Goal: Task Accomplishment & Management: Manage account settings

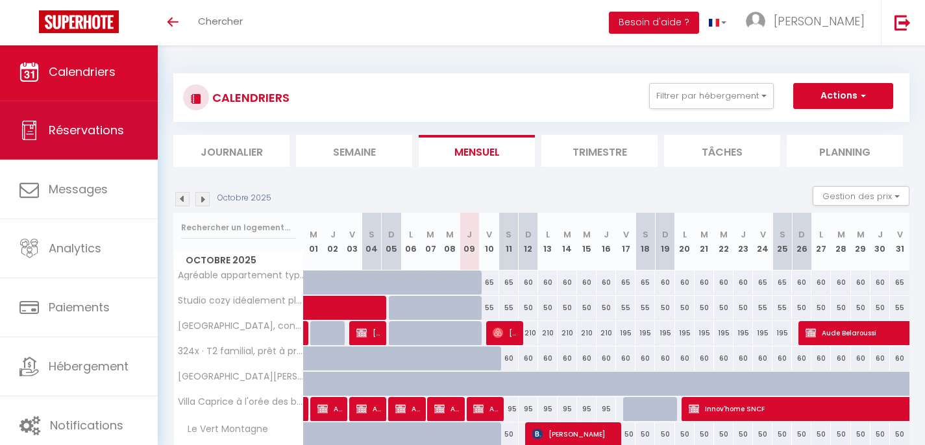
click at [84, 131] on span "Réservations" at bounding box center [86, 130] width 75 height 16
select select "not_cancelled"
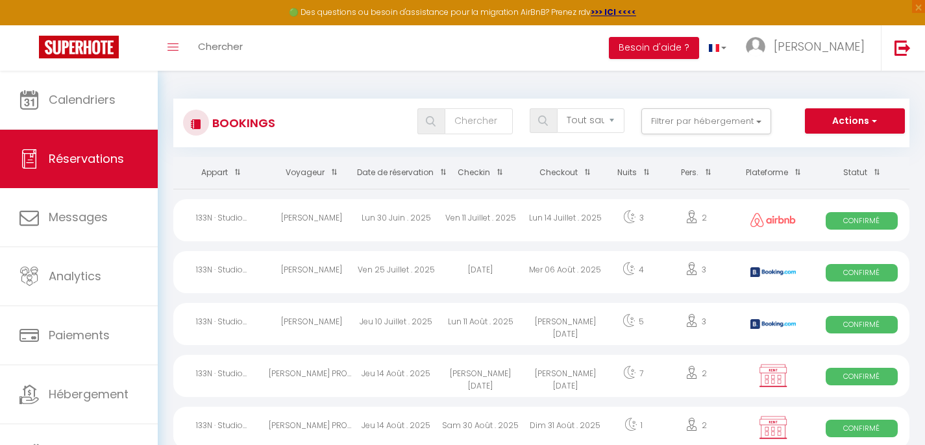
click at [433, 182] on span at bounding box center [439, 172] width 13 height 24
checkbox input "false"
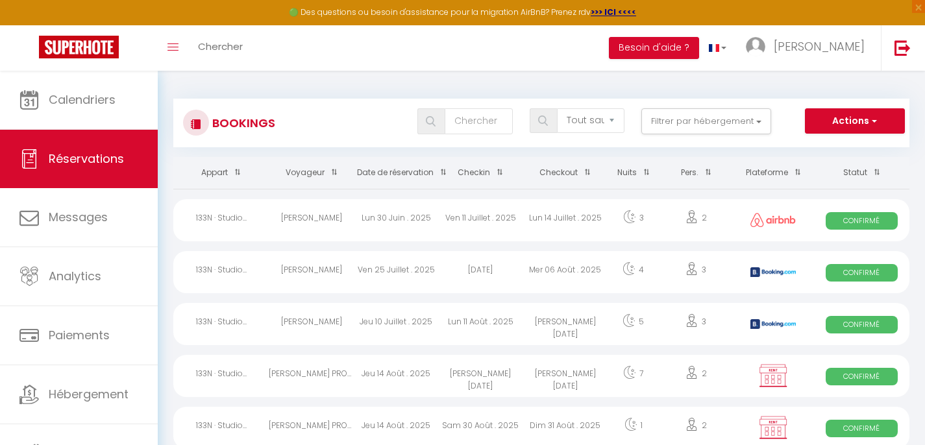
checkbox input "false"
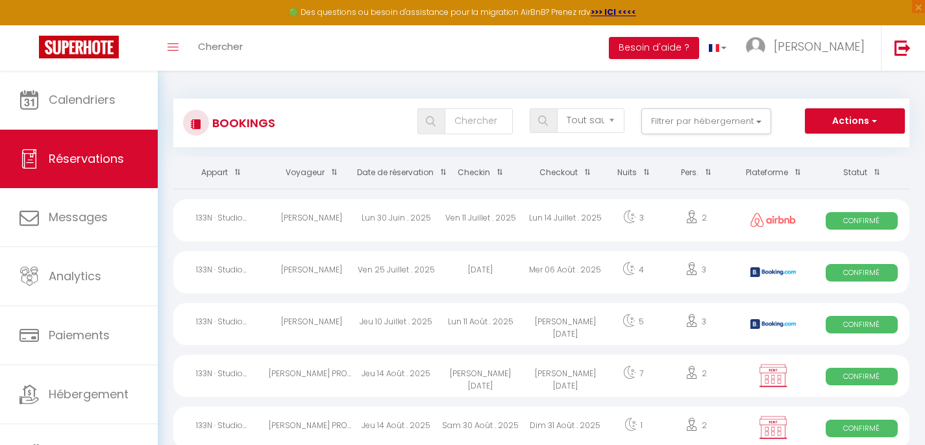
checkbox input "false"
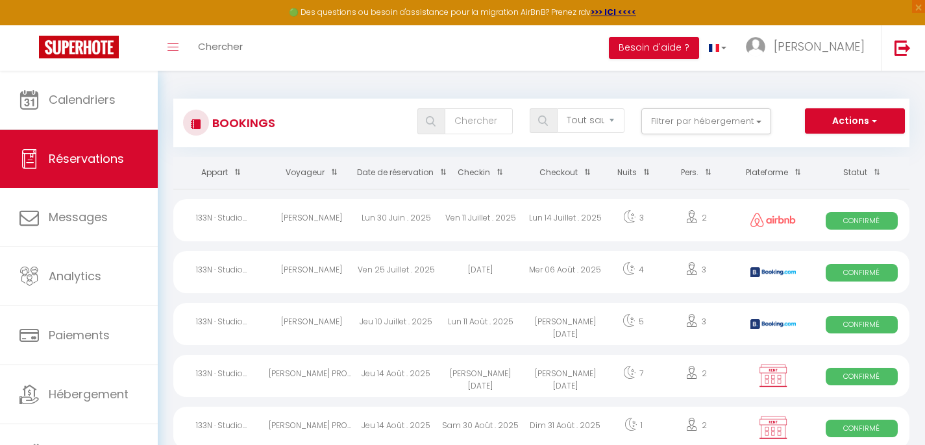
checkbox input "false"
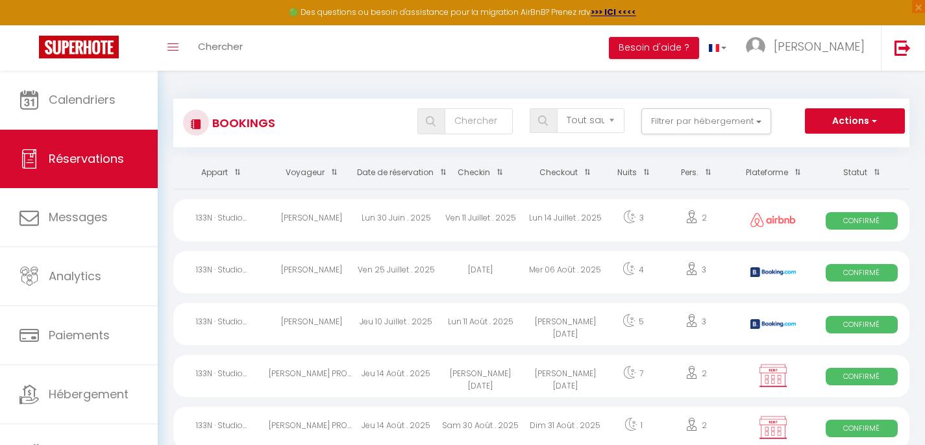
checkbox input "false"
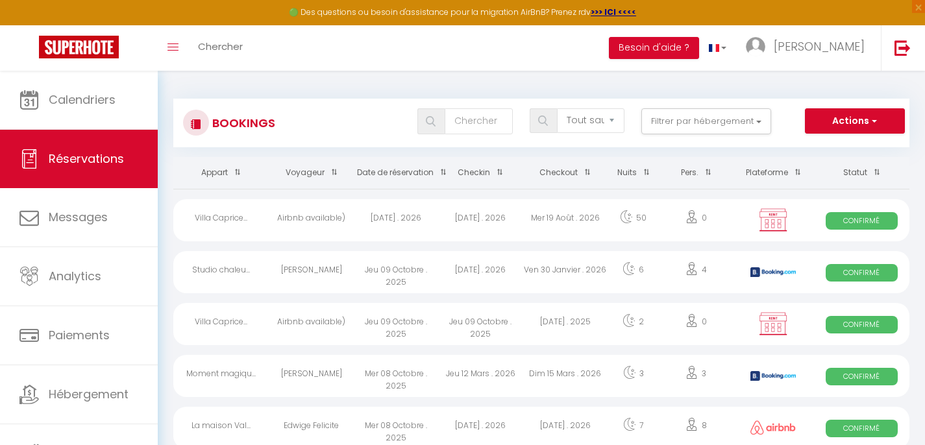
checkbox input "false"
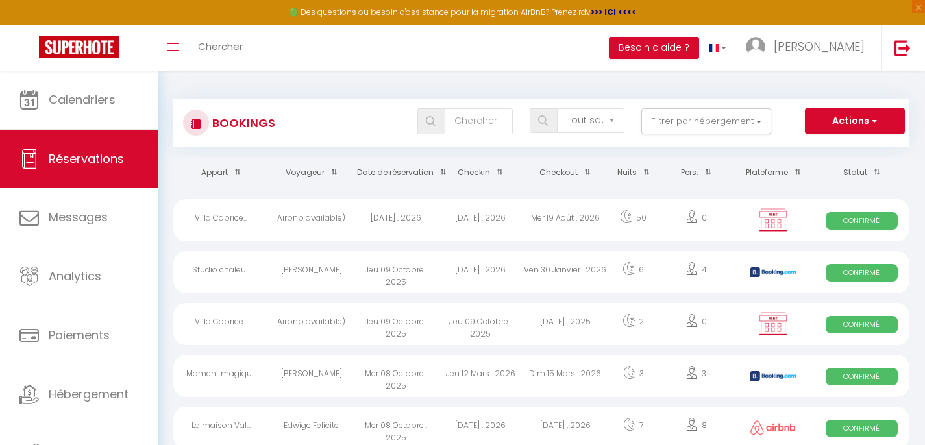
checkbox input "false"
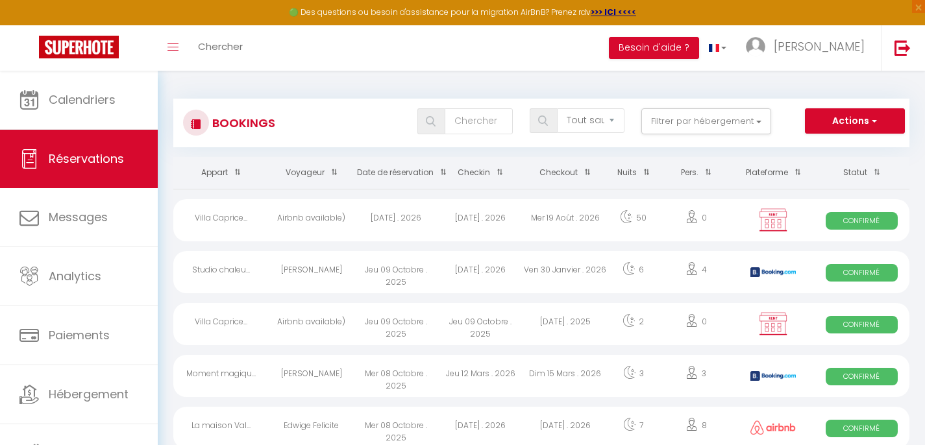
checkbox input "false"
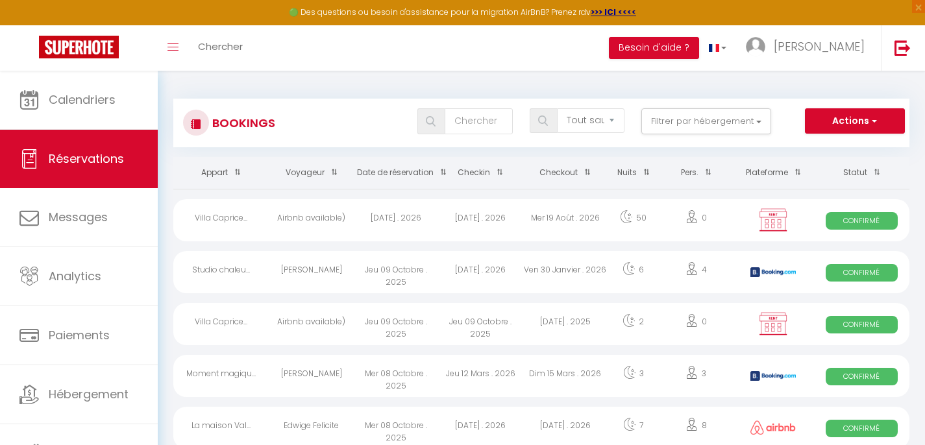
checkbox input "false"
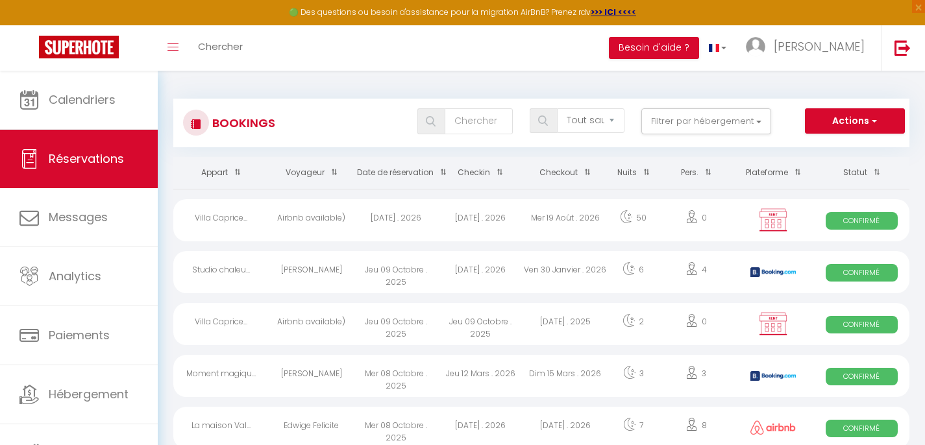
checkbox input "false"
click at [716, 119] on button "Filtrer par hébergement" at bounding box center [706, 121] width 130 height 26
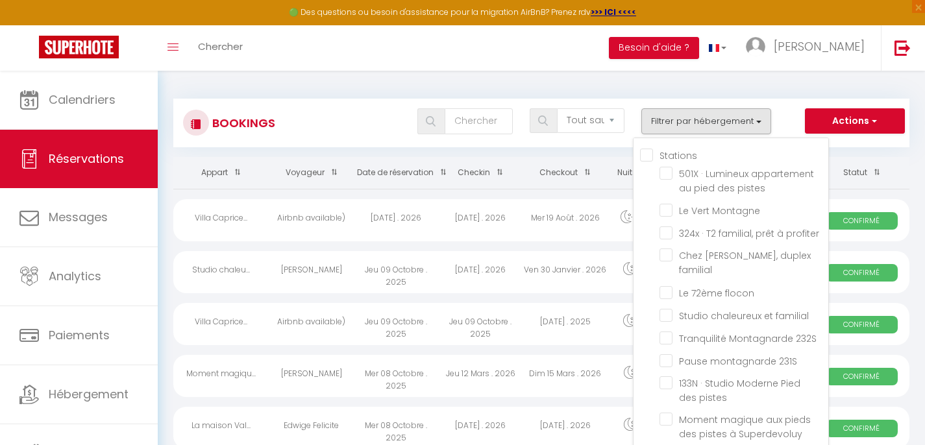
click at [679, 160] on input "Stations" at bounding box center [734, 154] width 188 height 13
checkbox input "true"
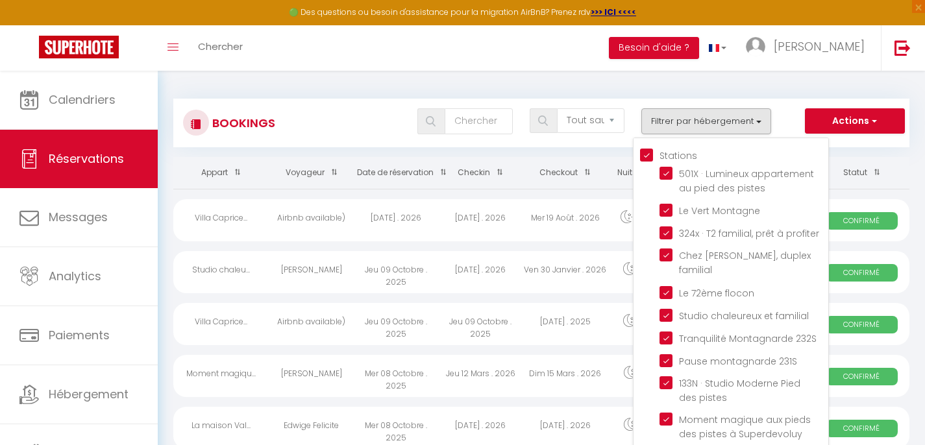
checkbox input "true"
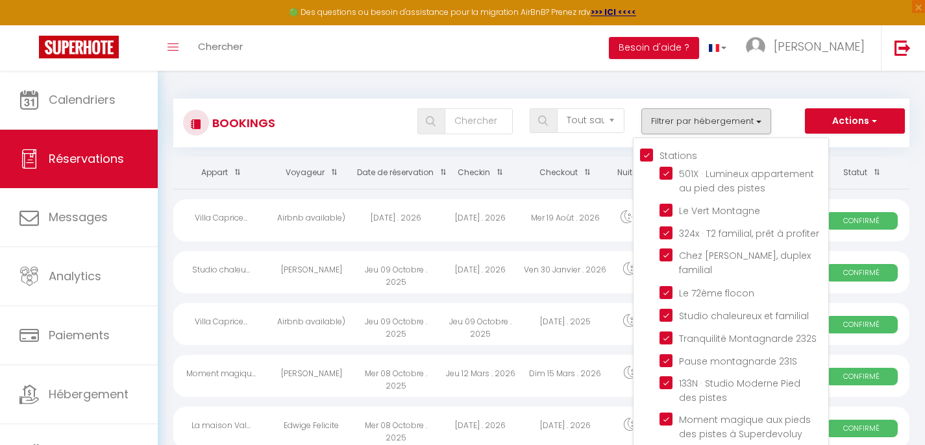
checkbox input "true"
checkbox input "false"
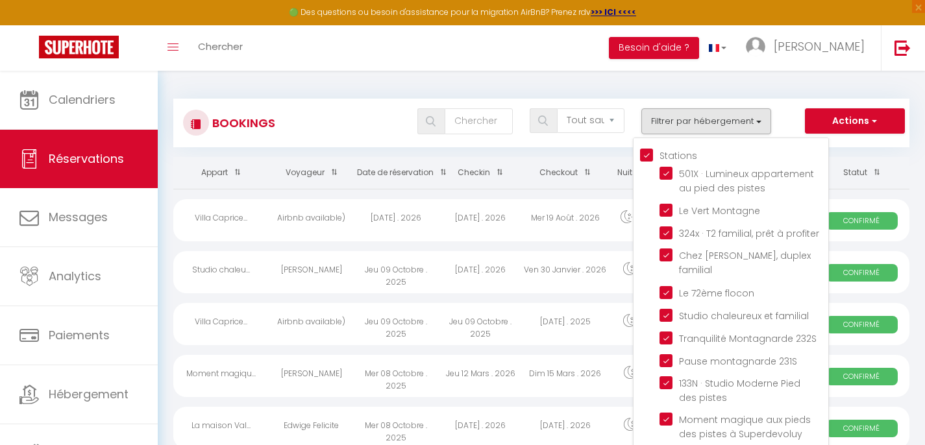
checkbox input "false"
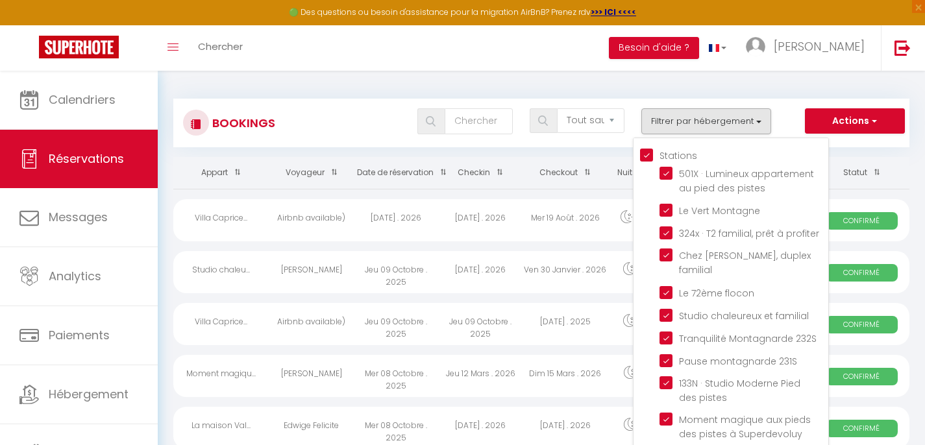
checkbox input "false"
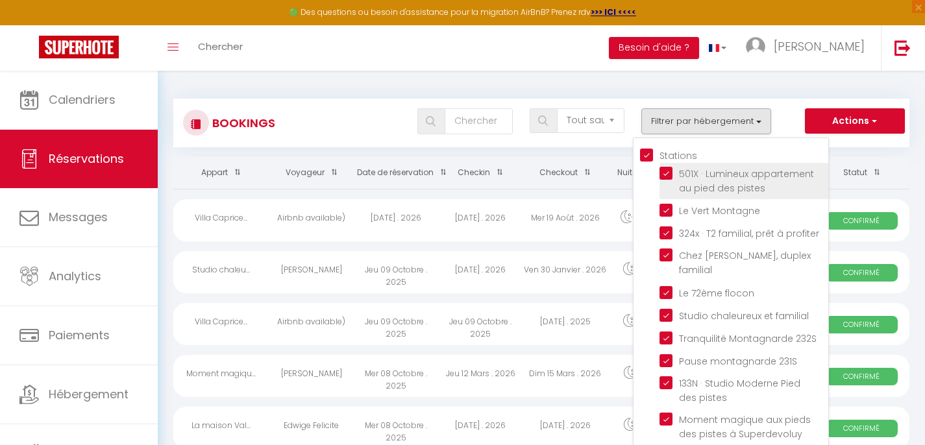
checkbox input "false"
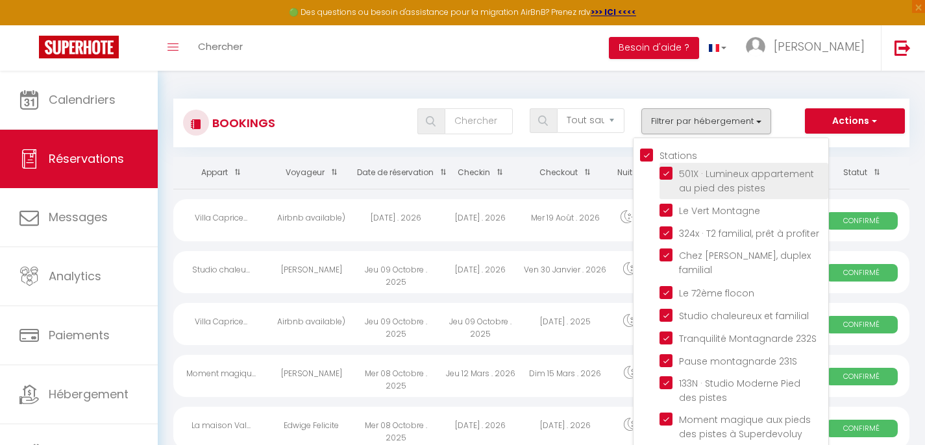
checkbox input "false"
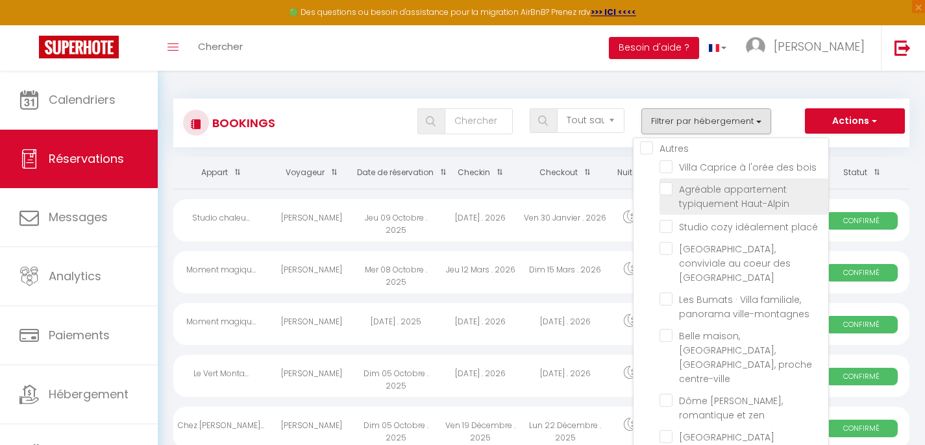
scroll to position [285, 0]
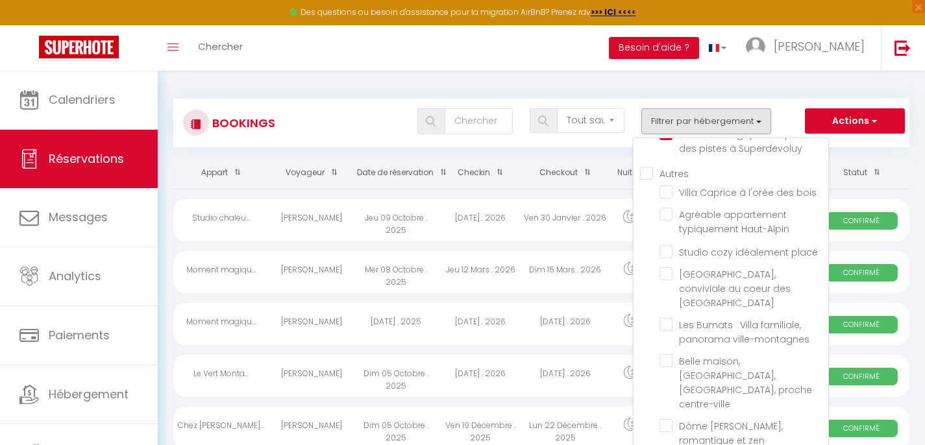
click at [667, 166] on input "Autres" at bounding box center [734, 172] width 188 height 13
checkbox input "true"
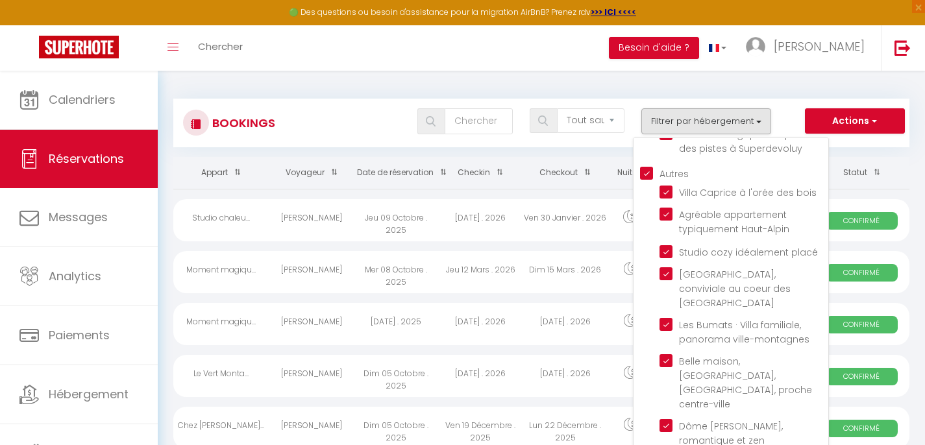
checkbox input "true"
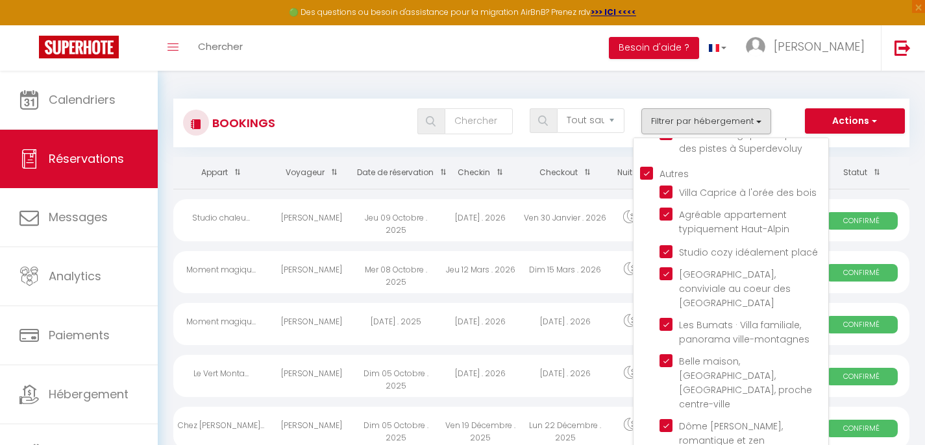
checkbox input "true"
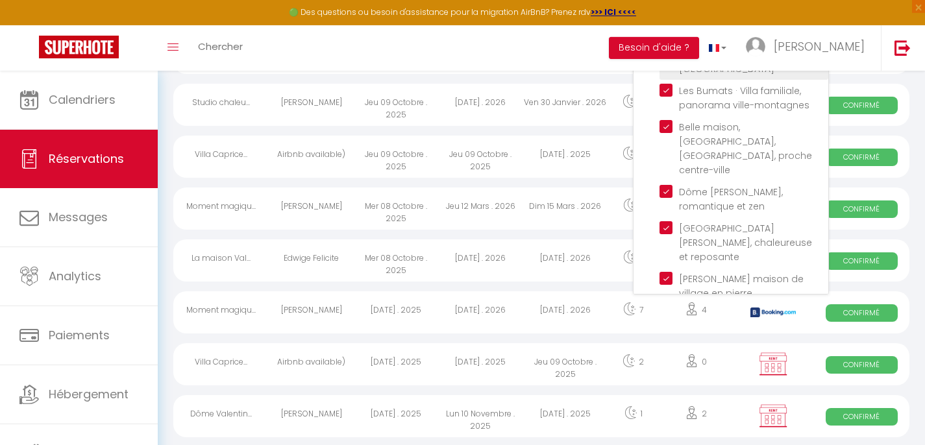
scroll to position [260, 0]
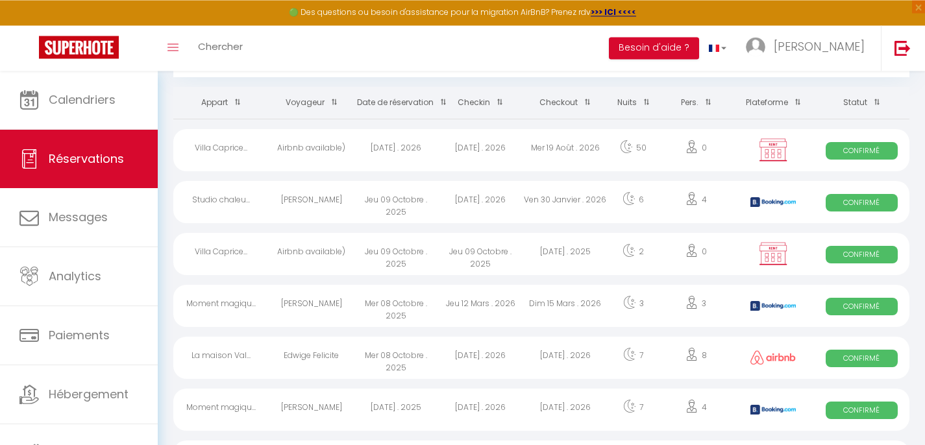
scroll to position [73, 0]
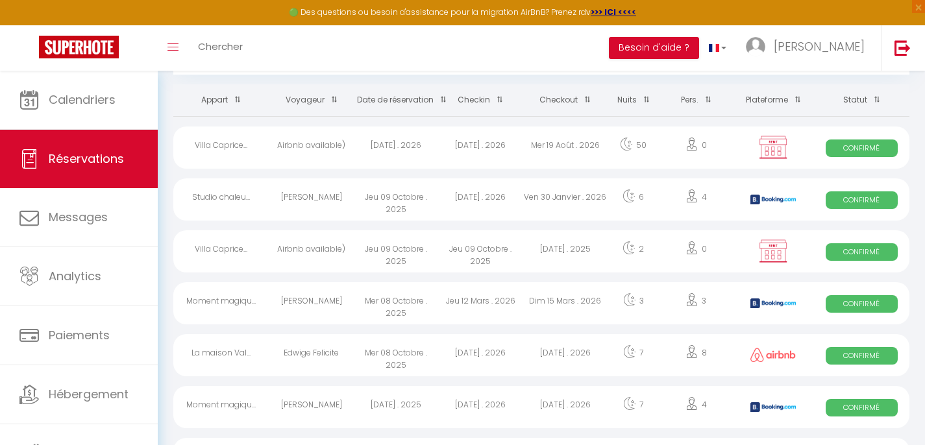
click at [376, 221] on div "Jeu 09 Octobre . 2025" at bounding box center [396, 199] width 84 height 42
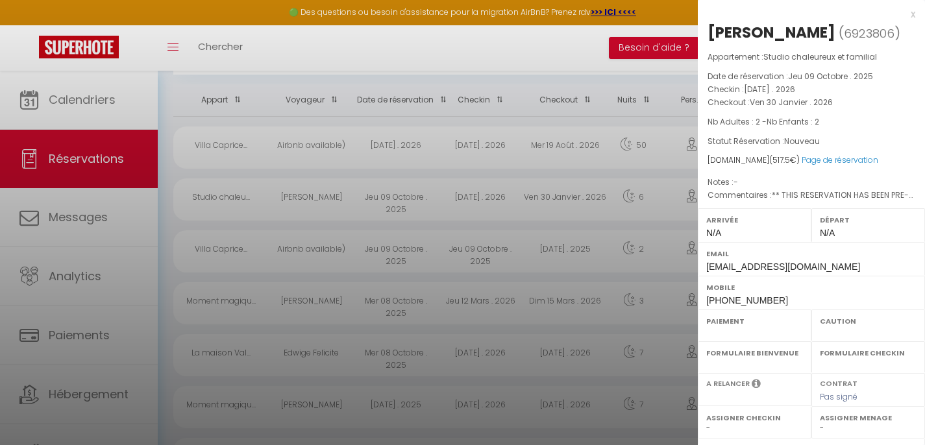
select select "OK"
select select "KO"
select select "0"
select select "1"
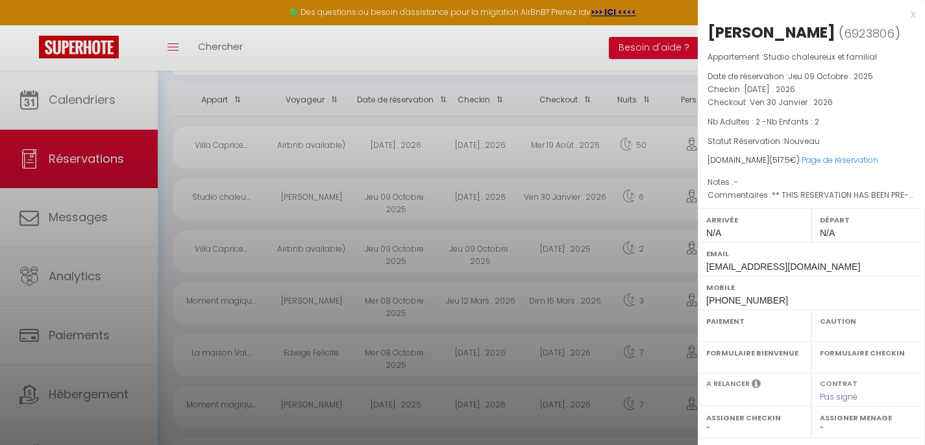
select select
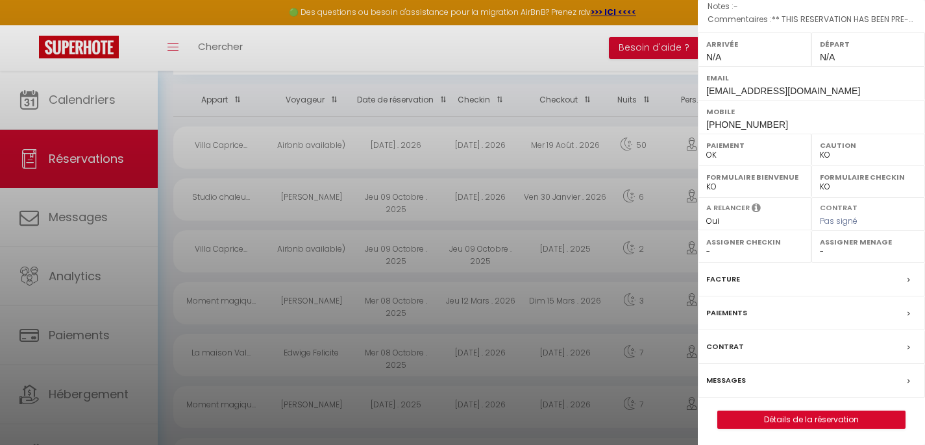
scroll to position [178, 0]
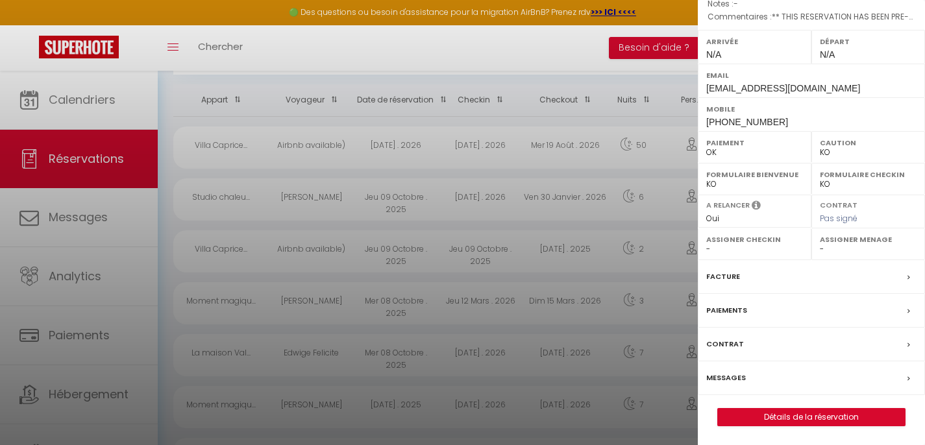
click at [600, 82] on div at bounding box center [462, 222] width 925 height 445
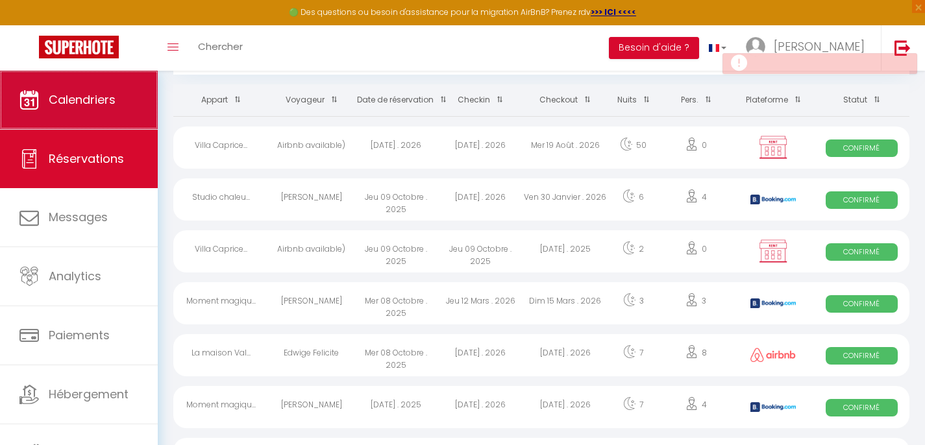
click at [93, 100] on span "Calendriers" at bounding box center [82, 99] width 67 height 16
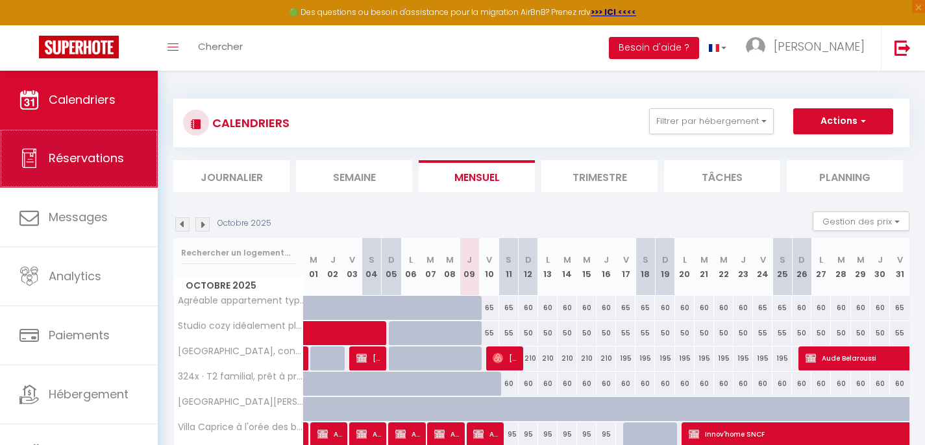
click at [87, 163] on span "Réservations" at bounding box center [86, 158] width 75 height 16
select select "not_cancelled"
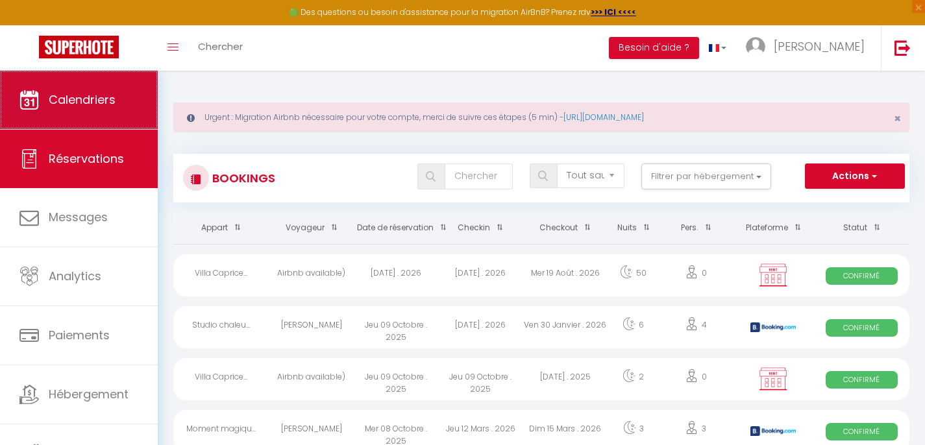
click at [107, 112] on link "Calendriers" at bounding box center [79, 100] width 158 height 58
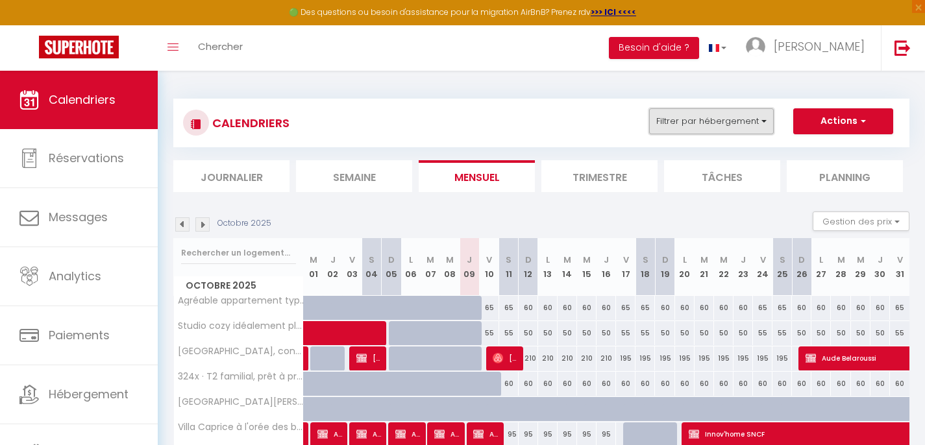
click at [683, 127] on button "Filtrer par hébergement" at bounding box center [711, 121] width 125 height 26
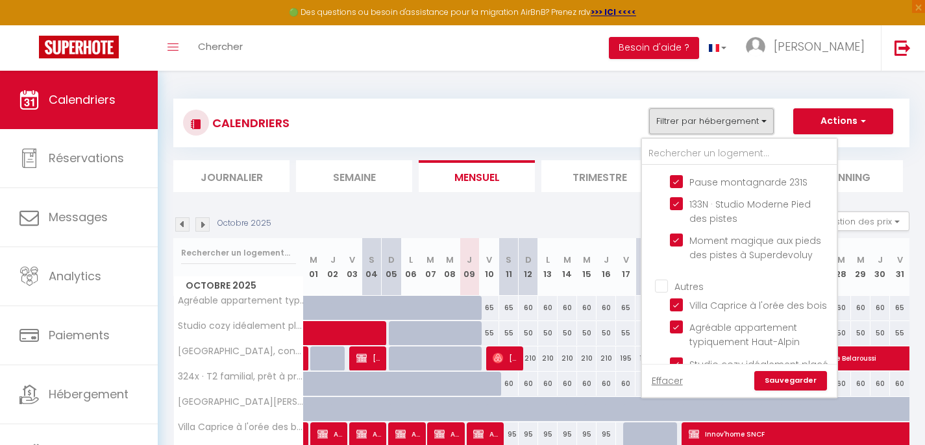
scroll to position [221, 0]
click at [666, 281] on input "Autres" at bounding box center [752, 281] width 195 height 13
checkbox input "true"
click at [666, 281] on input "Autres" at bounding box center [752, 281] width 195 height 13
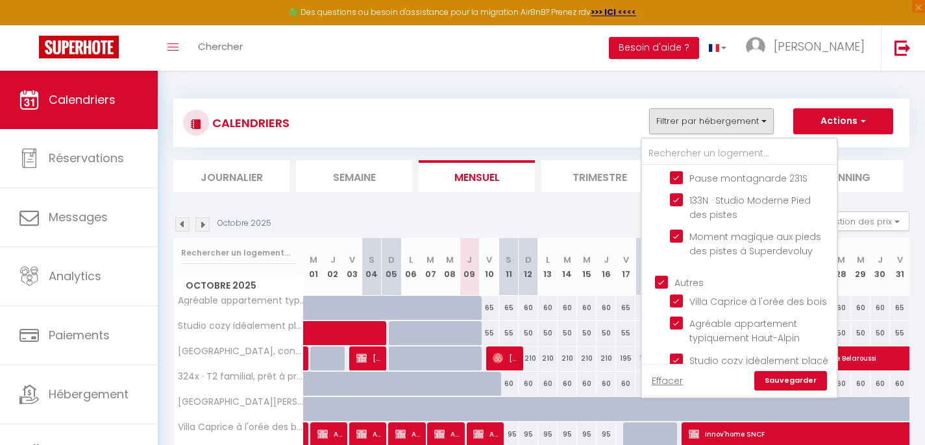
checkbox input "false"
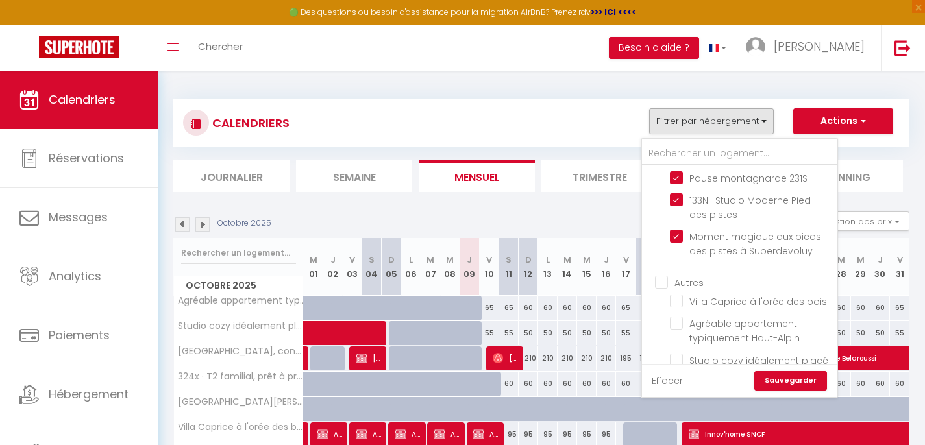
checkbox input "false"
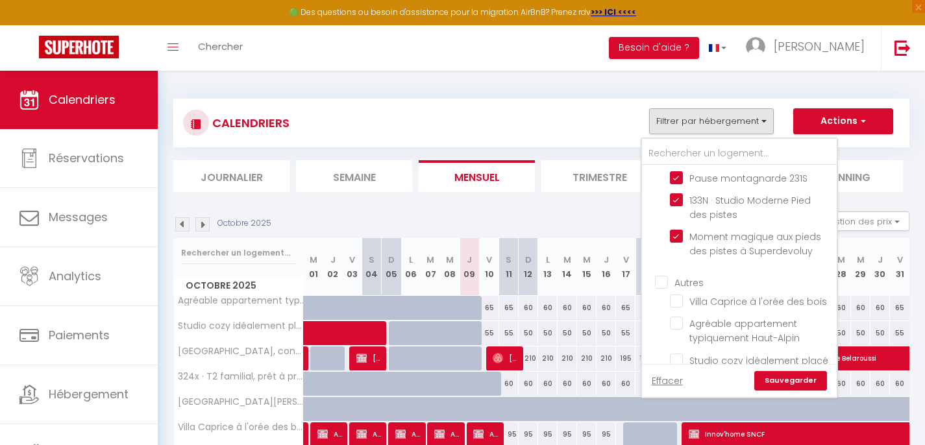
checkbox input "false"
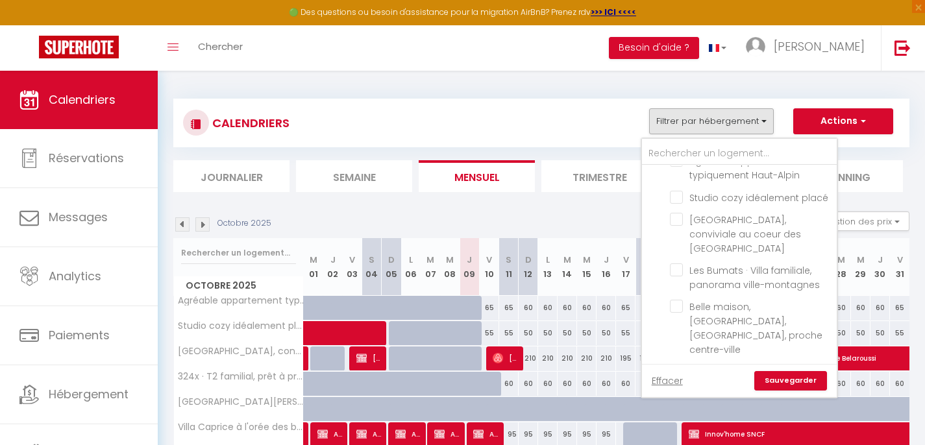
scroll to position [389, 0]
click at [786, 383] on link "Sauvegarder" at bounding box center [790, 380] width 73 height 19
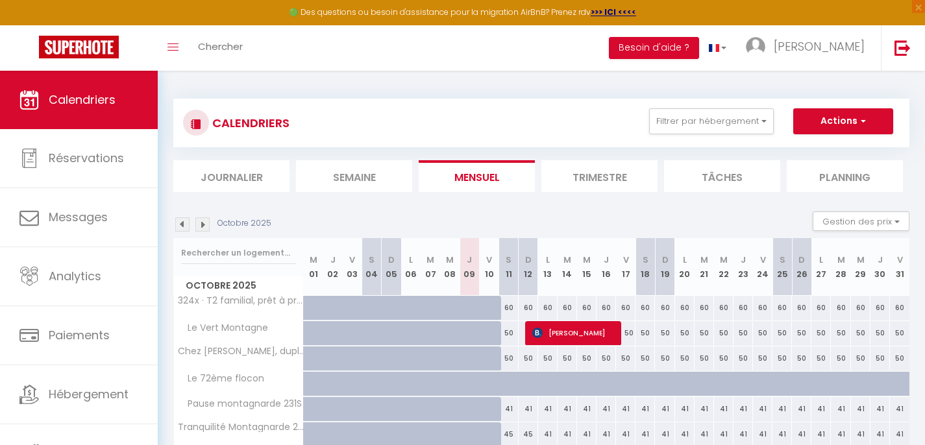
click at [529, 214] on div "Octobre 2025 Gestion des prix Nb Nuits minimum Règles Disponibilité" at bounding box center [541, 225] width 736 height 27
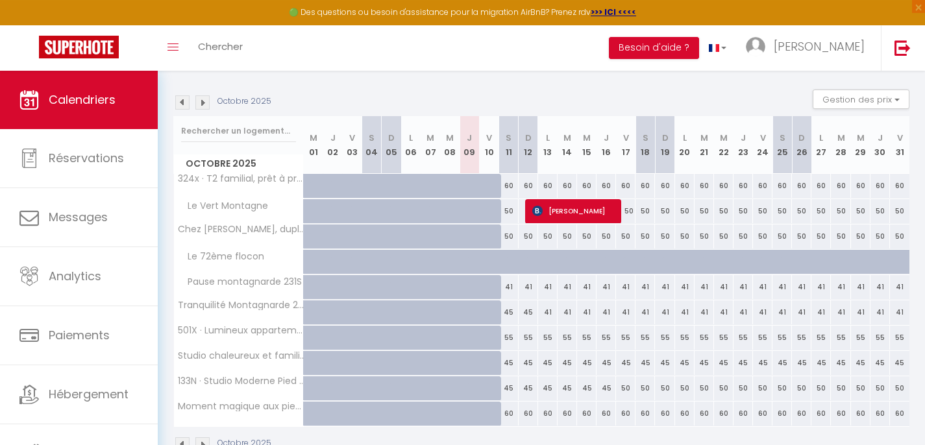
scroll to position [157, 0]
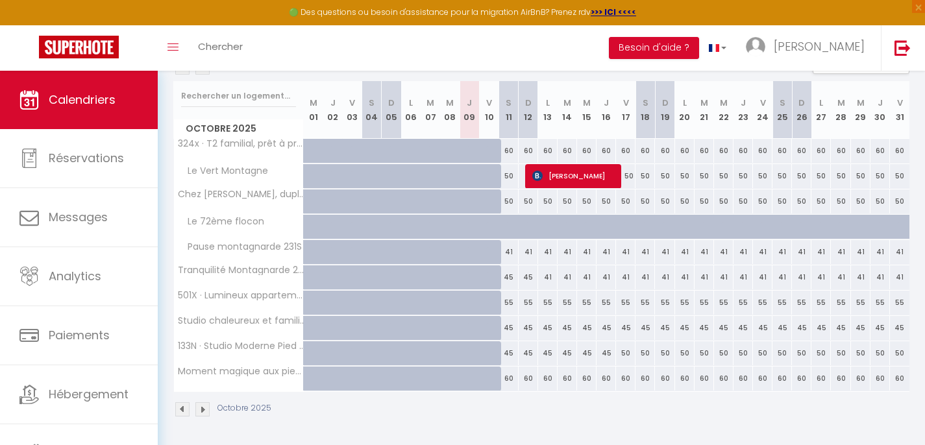
click at [203, 412] on img at bounding box center [202, 409] width 14 height 14
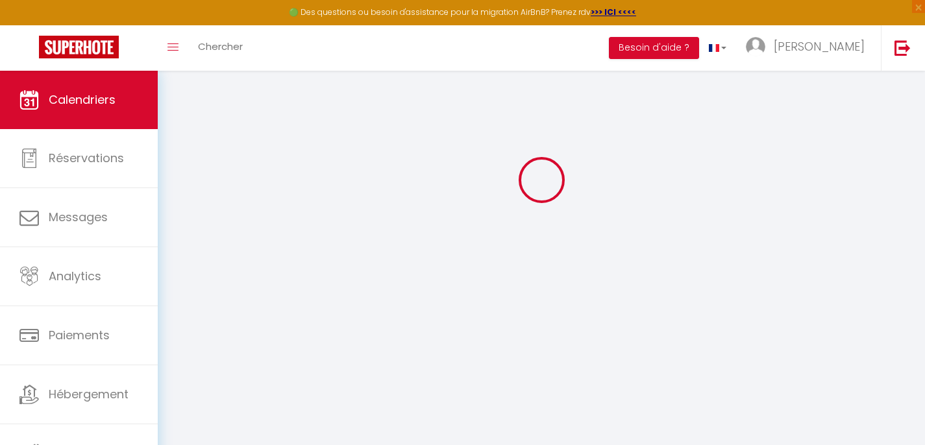
scroll to position [71, 0]
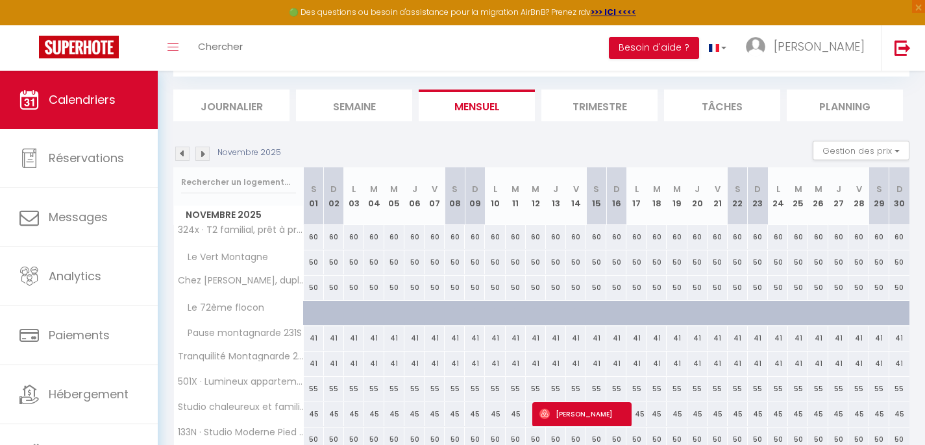
click at [618, 92] on li "Trimestre" at bounding box center [599, 106] width 116 height 32
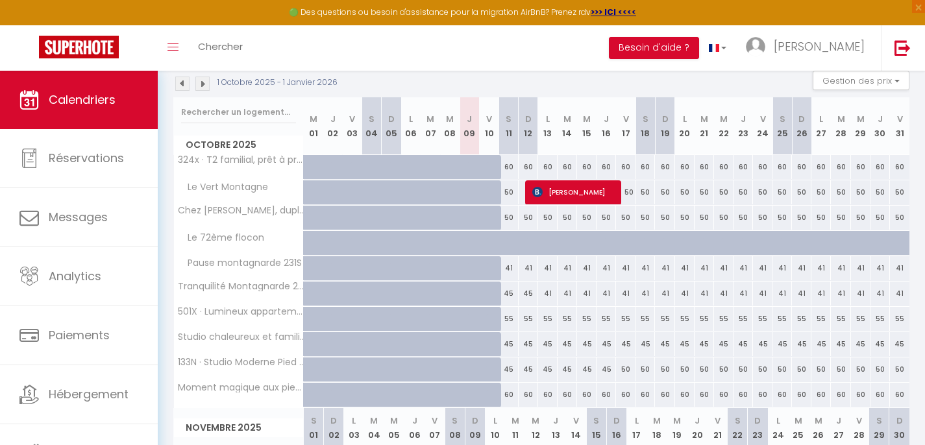
scroll to position [89, 0]
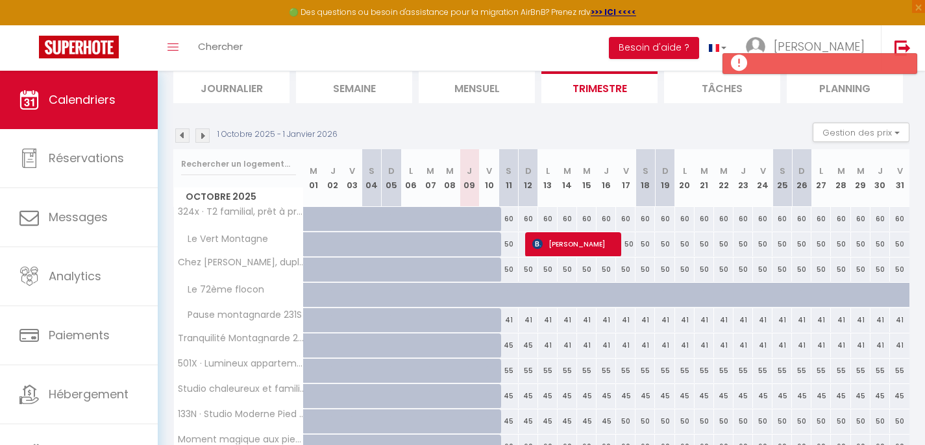
click at [207, 138] on img at bounding box center [202, 135] width 14 height 14
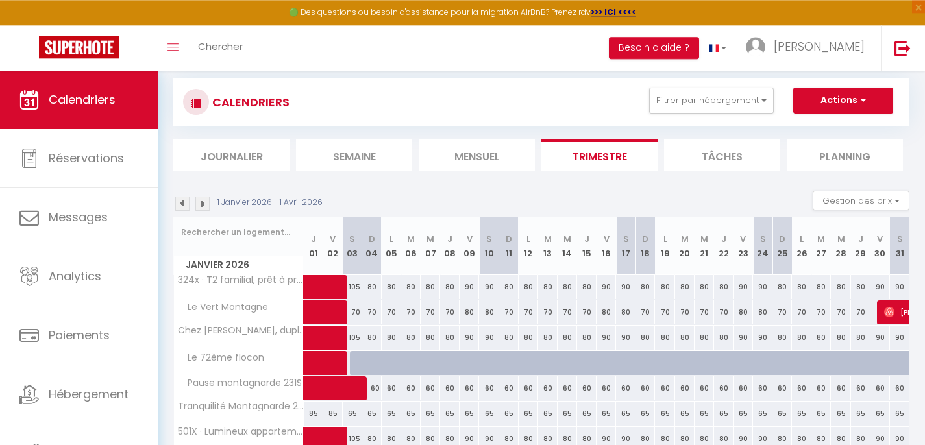
scroll to position [0, 0]
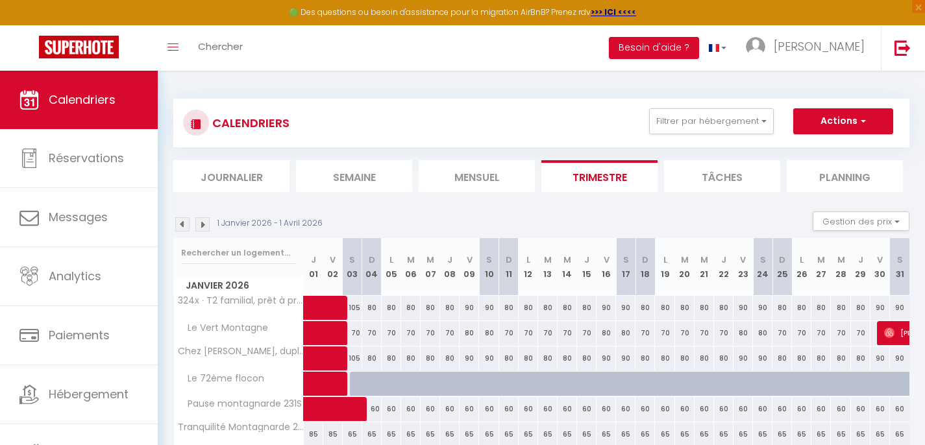
scroll to position [71, 0]
